Goal: Transaction & Acquisition: Purchase product/service

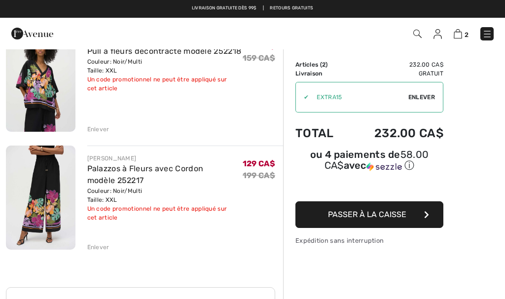
scroll to position [111, 0]
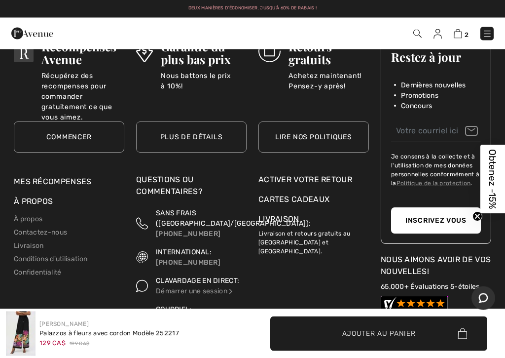
scroll to position [2412, 0]
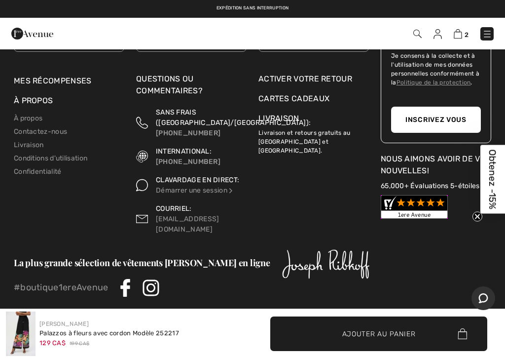
click at [310, 133] on p "Livraison et retours gratuits au Canada et États-Unis." at bounding box center [313, 139] width 110 height 31
click at [299, 137] on p "Livraison et retours gratuits au Canada et États-Unis." at bounding box center [313, 139] width 110 height 31
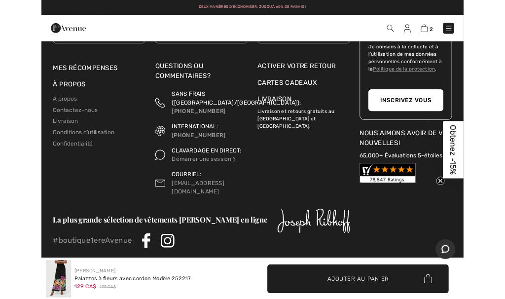
scroll to position [2354, 0]
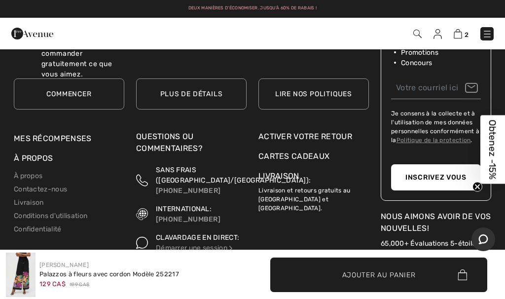
click at [286, 195] on p "Livraison et retours gratuits au Canada et États-Unis." at bounding box center [313, 197] width 110 height 31
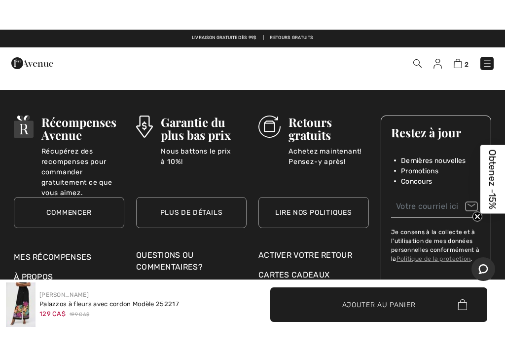
scroll to position [2276, 0]
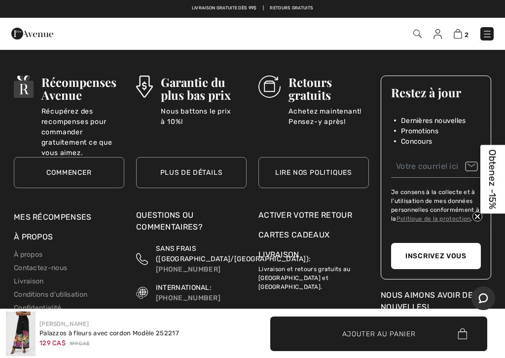
click at [298, 91] on h3 "Retours gratuits" at bounding box center [329, 88] width 80 height 26
click at [325, 172] on link "Lire nos politiques" at bounding box center [313, 172] width 110 height 31
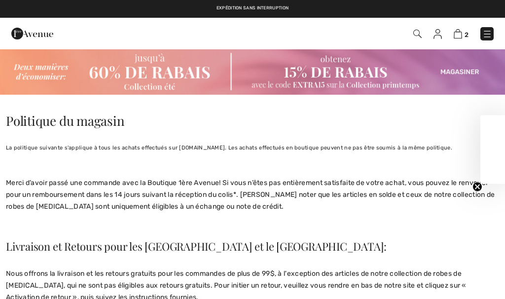
checkbox input "true"
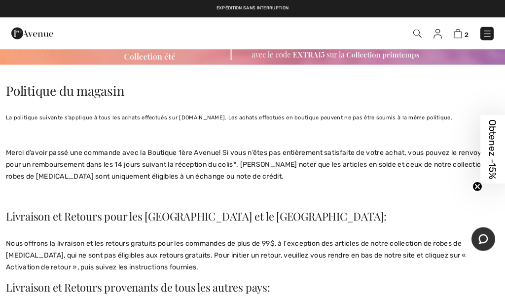
scroll to position [30, 0]
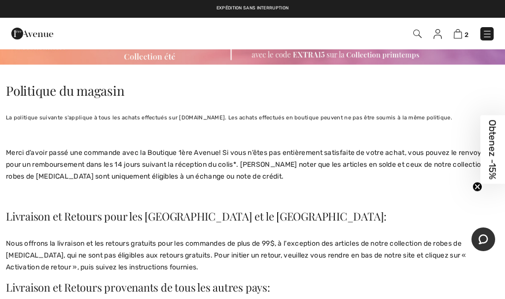
click at [457, 36] on img at bounding box center [458, 33] width 8 height 9
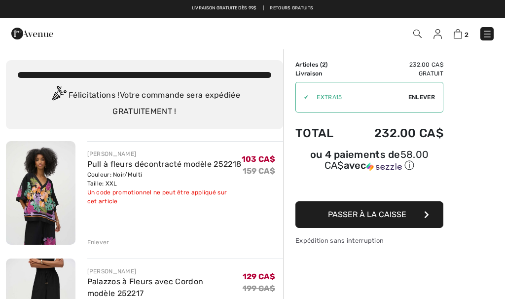
click at [392, 224] on button "Passer à la caisse" at bounding box center [369, 214] width 148 height 27
